Goal: Task Accomplishment & Management: Use online tool/utility

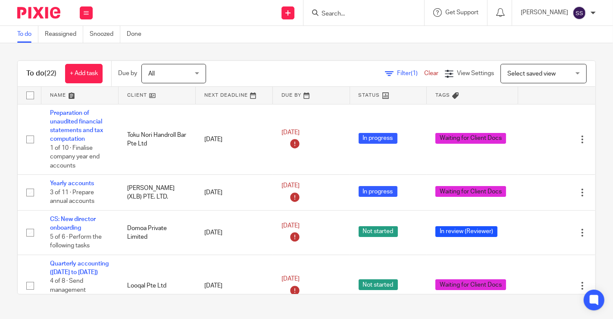
click at [149, 97] on link at bounding box center [157, 95] width 77 height 17
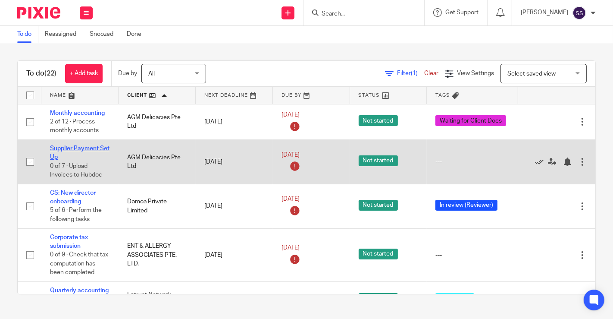
click at [60, 147] on link "Supplier Payment Set Up" at bounding box center [80, 152] width 60 height 15
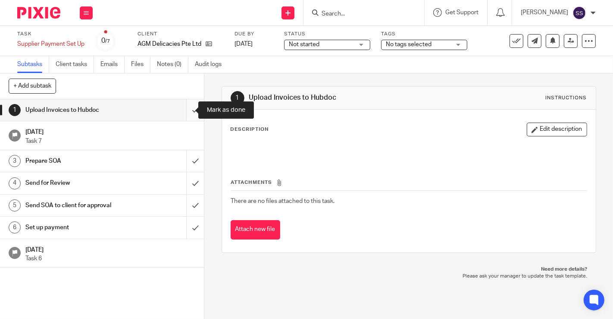
click at [182, 108] on input "submit" at bounding box center [102, 110] width 204 height 22
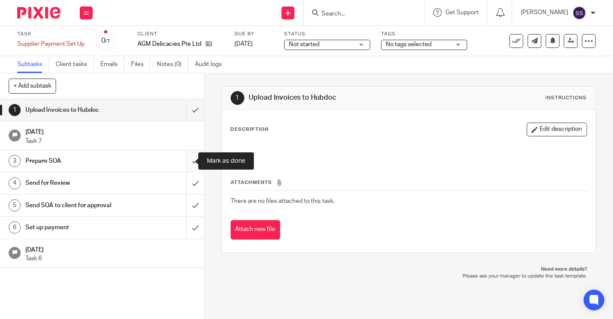
click at [182, 157] on input "submit" at bounding box center [102, 161] width 204 height 22
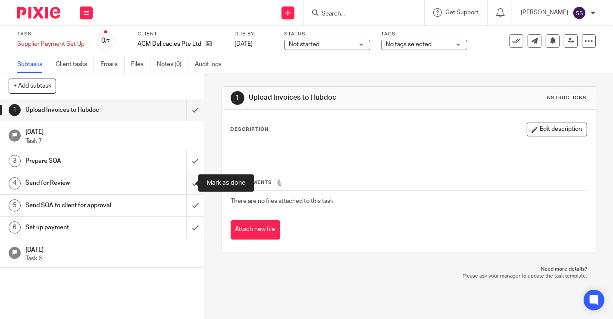
click at [187, 178] on input "submit" at bounding box center [102, 183] width 204 height 22
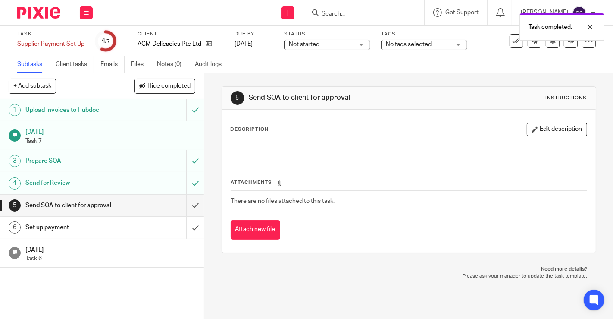
click at [183, 205] on input "submit" at bounding box center [102, 205] width 204 height 22
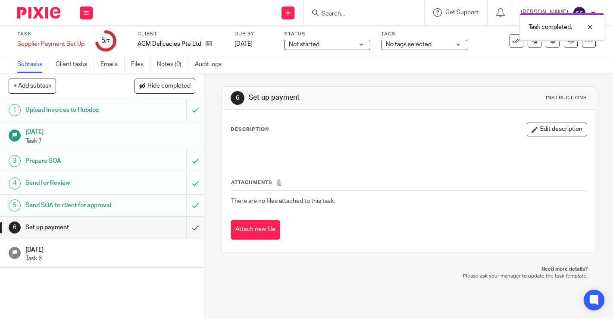
click at [420, 42] on span "No tags selected" at bounding box center [409, 44] width 46 height 6
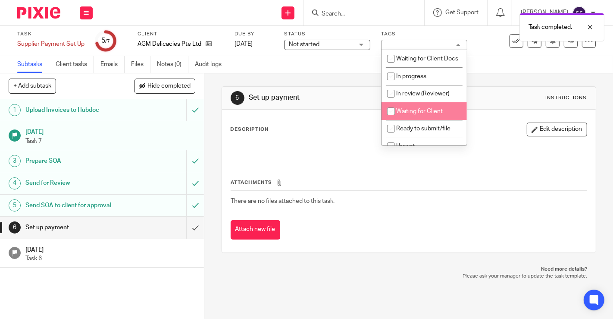
drag, startPoint x: 389, startPoint y: 116, endPoint x: 329, endPoint y: 101, distance: 62.2
click at [387, 116] on input "checkbox" at bounding box center [391, 111] width 16 height 16
checkbox input "true"
click at [305, 81] on div "6 Set up payment Instructions Description Edit description Attachments There ar…" at bounding box center [409, 169] width 375 height 192
